Goal: Information Seeking & Learning: Learn about a topic

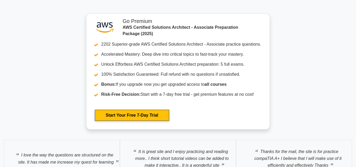
scroll to position [1390, 0]
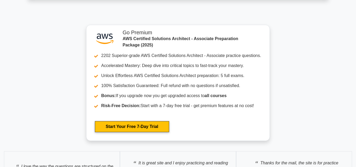
drag, startPoint x: 357, startPoint y: 14, endPoint x: 360, endPoint y: 142, distance: 128.6
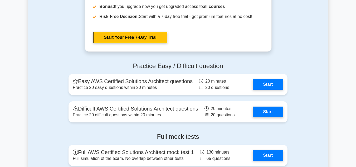
scroll to position [1094, 0]
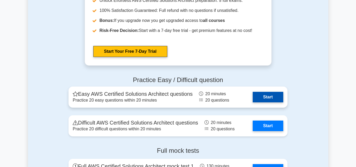
click at [266, 95] on link "Start" at bounding box center [268, 97] width 31 height 11
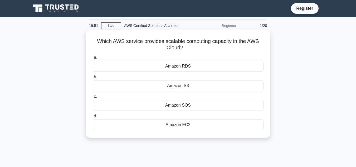
click at [177, 88] on div "Amazon S3" at bounding box center [178, 85] width 171 height 11
click at [93, 79] on input "b. Amazon S3" at bounding box center [93, 76] width 0 height 3
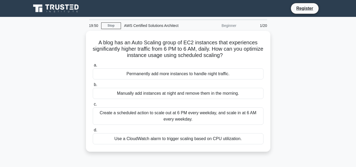
click at [177, 88] on label "b. Manually add instances at night and remove them in the morning." at bounding box center [178, 89] width 171 height 17
click at [93, 86] on input "b. Manually add instances at night and remove them in the morning." at bounding box center [93, 84] width 0 height 3
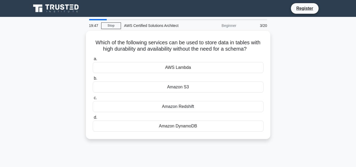
click at [177, 88] on div "Amazon S3" at bounding box center [178, 86] width 171 height 11
click at [93, 80] on input "b. Amazon S3" at bounding box center [93, 78] width 0 height 3
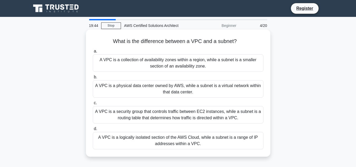
click at [187, 62] on div "A VPC is a collection of availability zones within a region, while a subnet is …" at bounding box center [178, 62] width 171 height 17
click at [93, 53] on input "a. A VPC is a collection of availability zones within a region, while a subnet …" at bounding box center [93, 51] width 0 height 3
